Goal: Information Seeking & Learning: Learn about a topic

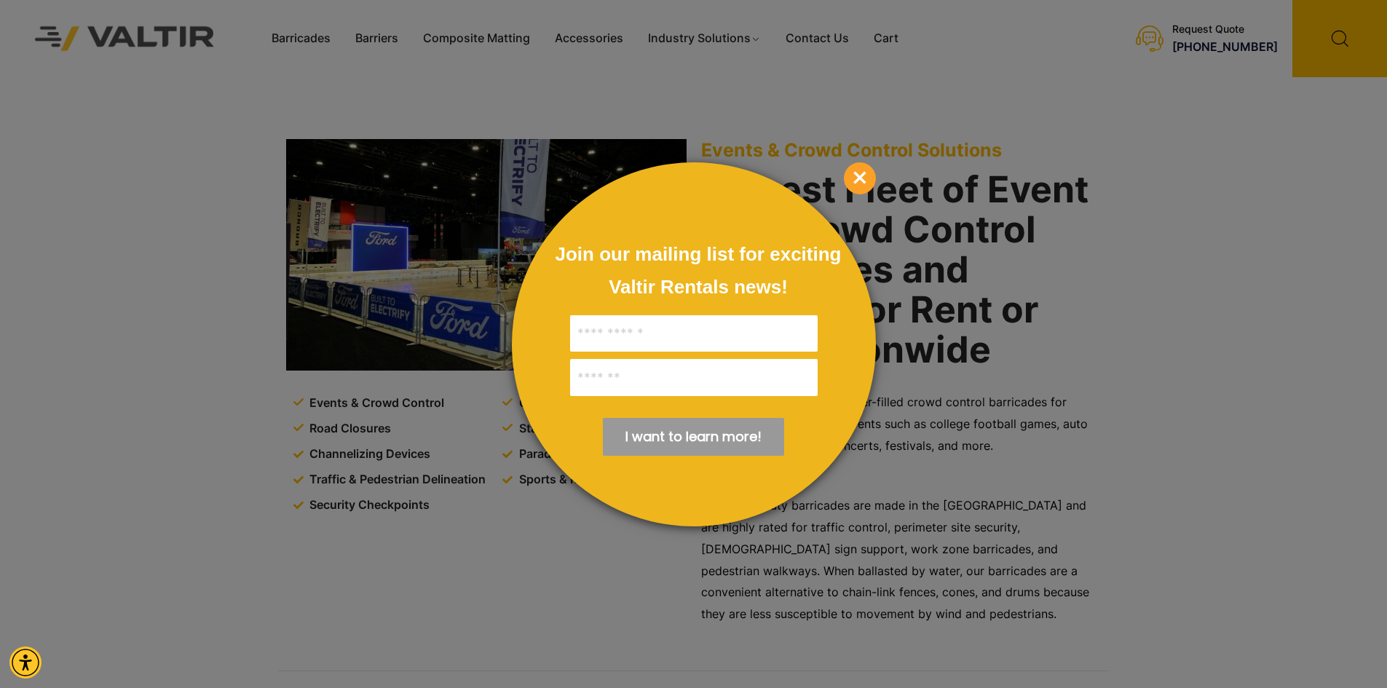
scroll to position [291, 0]
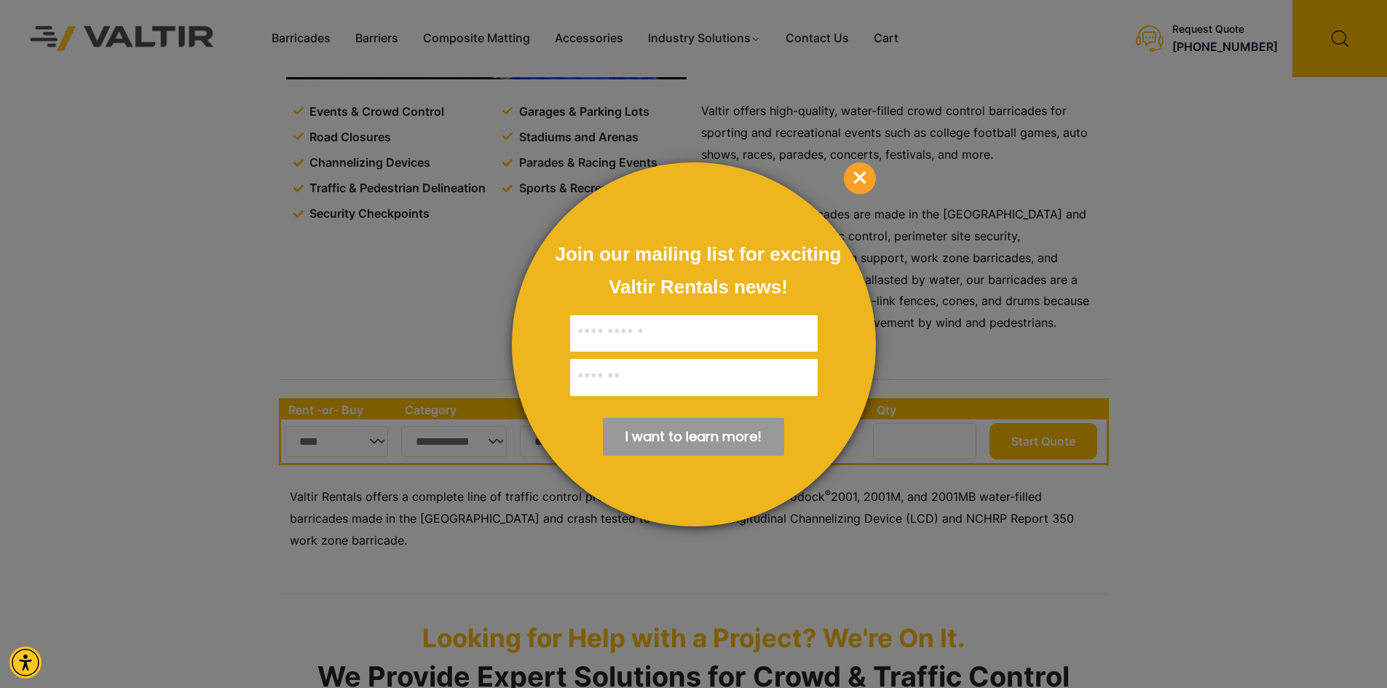
click at [862, 175] on span "×" at bounding box center [860, 178] width 32 height 32
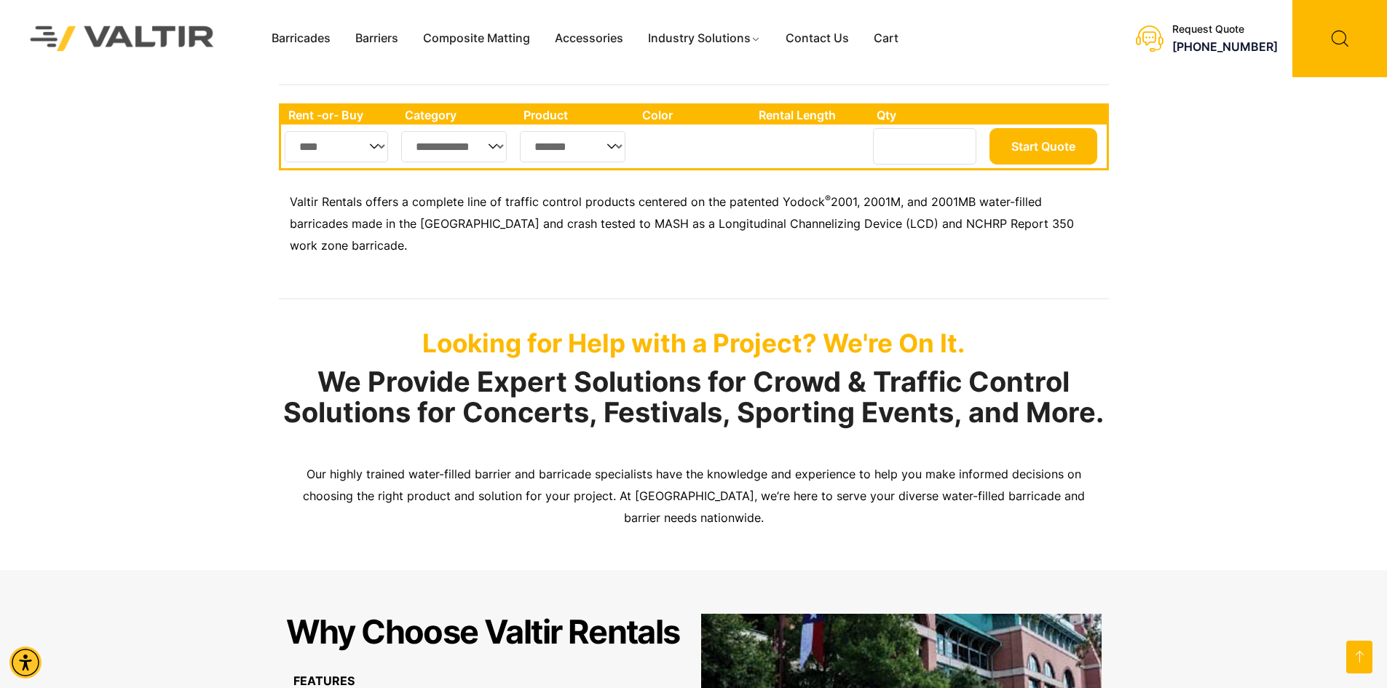
scroll to position [510, 0]
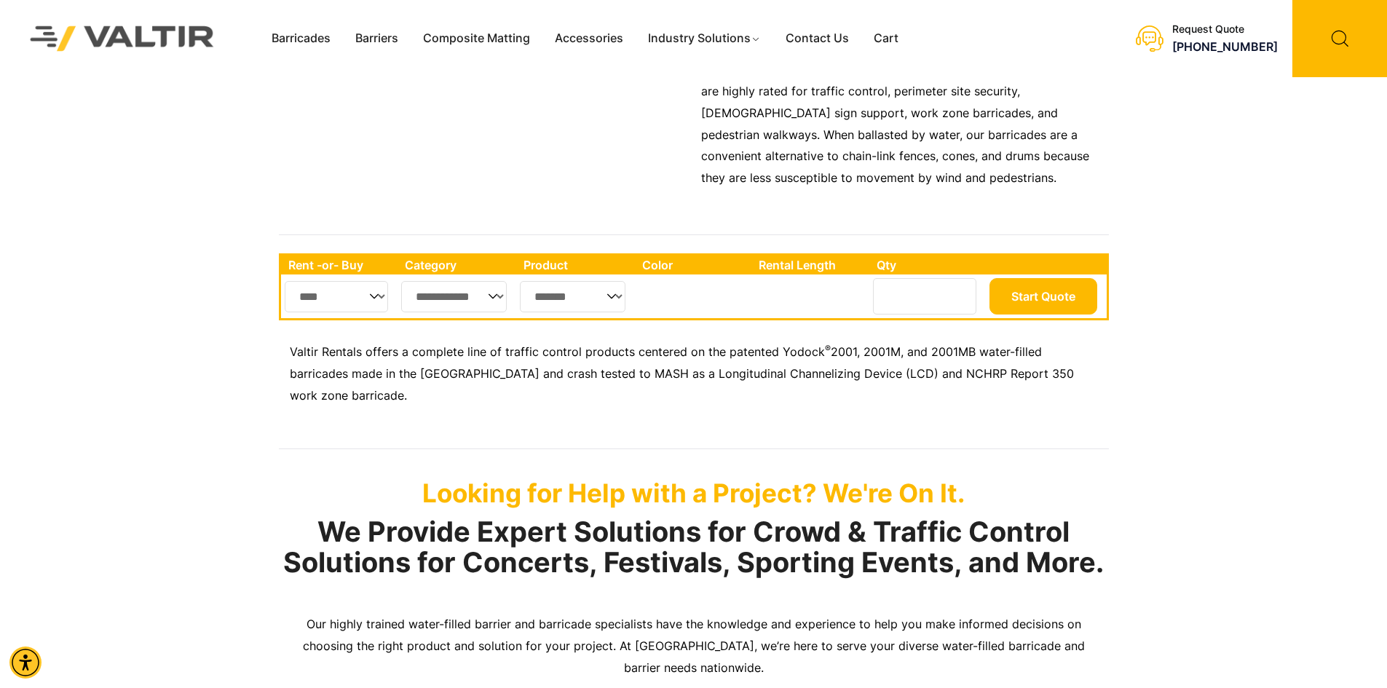
scroll to position [437, 0]
